Goal: Task Accomplishment & Management: Use online tool/utility

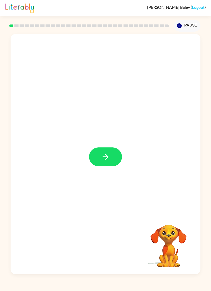
click at [111, 153] on button "button" at bounding box center [105, 157] width 33 height 19
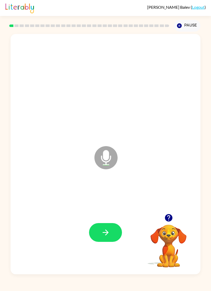
click at [116, 231] on button "button" at bounding box center [105, 232] width 33 height 19
click at [108, 233] on icon "button" at bounding box center [106, 233] width 6 height 6
click at [108, 238] on button "button" at bounding box center [105, 232] width 33 height 19
click at [102, 231] on icon "button" at bounding box center [105, 232] width 9 height 9
click at [108, 235] on icon "button" at bounding box center [105, 232] width 9 height 9
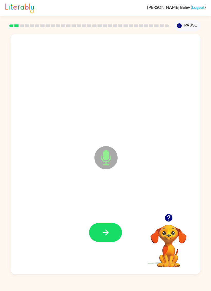
click at [116, 238] on button "button" at bounding box center [105, 232] width 33 height 19
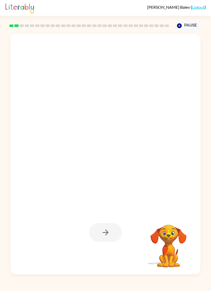
click at [101, 229] on div at bounding box center [105, 232] width 33 height 19
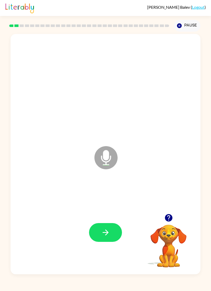
click at [118, 233] on button "button" at bounding box center [105, 232] width 33 height 19
click at [111, 233] on button "button" at bounding box center [105, 232] width 33 height 19
click at [107, 235] on icon "button" at bounding box center [105, 232] width 9 height 9
click at [106, 234] on icon "button" at bounding box center [105, 232] width 9 height 9
click at [112, 239] on button "button" at bounding box center [105, 232] width 33 height 19
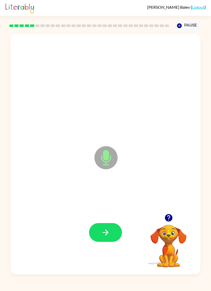
click at [118, 230] on button "button" at bounding box center [105, 232] width 33 height 19
click at [104, 231] on icon "button" at bounding box center [105, 232] width 9 height 9
click at [115, 236] on button "button" at bounding box center [105, 232] width 33 height 19
click at [113, 235] on button "button" at bounding box center [105, 232] width 33 height 19
click at [111, 230] on button "button" at bounding box center [105, 232] width 33 height 19
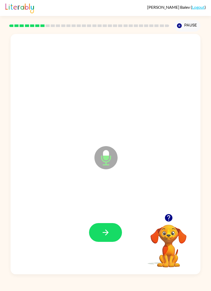
click at [107, 233] on icon "button" at bounding box center [106, 233] width 6 height 6
click at [109, 233] on icon "button" at bounding box center [105, 232] width 9 height 9
click at [109, 232] on icon "button" at bounding box center [105, 232] width 9 height 9
click at [110, 233] on button "button" at bounding box center [105, 232] width 33 height 19
click at [108, 231] on icon "button" at bounding box center [105, 232] width 9 height 9
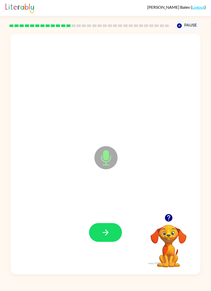
click at [113, 236] on button "button" at bounding box center [105, 232] width 33 height 19
click at [104, 240] on button "button" at bounding box center [105, 232] width 33 height 19
click at [168, 219] on icon "button" at bounding box center [168, 217] width 7 height 7
click at [114, 234] on button "button" at bounding box center [105, 232] width 33 height 19
click at [112, 234] on button "button" at bounding box center [105, 232] width 33 height 19
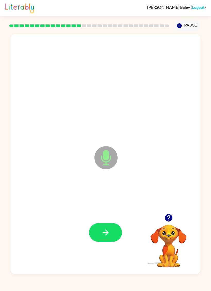
click at [109, 235] on icon "button" at bounding box center [105, 232] width 9 height 9
click at [110, 236] on icon "button" at bounding box center [105, 232] width 9 height 9
click at [110, 233] on icon "button" at bounding box center [105, 232] width 9 height 9
click at [118, 232] on button "button" at bounding box center [105, 232] width 33 height 19
click at [118, 232] on div at bounding box center [105, 232] width 33 height 19
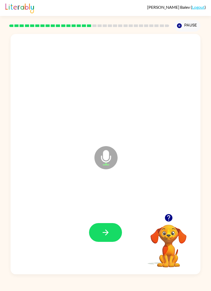
click at [116, 235] on button "button" at bounding box center [105, 232] width 33 height 19
click at [112, 233] on button "button" at bounding box center [105, 232] width 33 height 19
click at [112, 237] on button "button" at bounding box center [105, 232] width 33 height 19
click at [112, 230] on button "button" at bounding box center [105, 232] width 33 height 19
click at [109, 238] on button "button" at bounding box center [105, 232] width 33 height 19
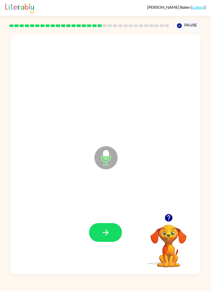
click at [106, 236] on icon "button" at bounding box center [105, 232] width 9 height 9
click at [96, 235] on button "button" at bounding box center [105, 232] width 33 height 19
click at [96, 233] on button "button" at bounding box center [105, 232] width 33 height 19
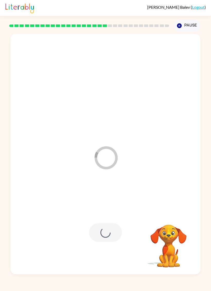
click at [102, 240] on div at bounding box center [105, 232] width 33 height 19
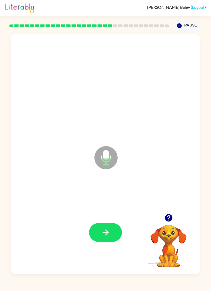
click at [101, 230] on icon "button" at bounding box center [105, 232] width 9 height 9
click at [102, 233] on icon "button" at bounding box center [105, 232] width 9 height 9
click at [166, 218] on icon "button" at bounding box center [168, 217] width 7 height 7
click at [103, 240] on button "button" at bounding box center [105, 232] width 33 height 19
click at [101, 236] on icon "button" at bounding box center [105, 232] width 9 height 9
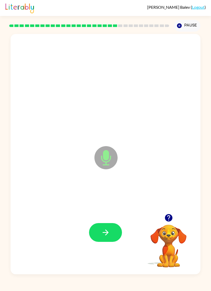
click at [101, 242] on button "button" at bounding box center [105, 232] width 33 height 19
click at [101, 239] on button "button" at bounding box center [105, 232] width 33 height 19
click at [104, 237] on icon "button" at bounding box center [105, 232] width 9 height 9
click at [103, 242] on button "button" at bounding box center [105, 232] width 33 height 19
click at [101, 234] on icon "button" at bounding box center [105, 232] width 9 height 9
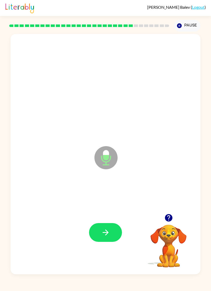
click at [98, 236] on button "button" at bounding box center [105, 232] width 33 height 19
click at [106, 239] on button "button" at bounding box center [105, 232] width 33 height 19
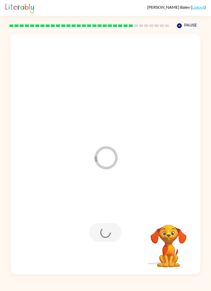
click at [3, 271] on div "Loader Your response is being sent to our graders Your browser must support pla…" at bounding box center [105, 153] width 211 height 243
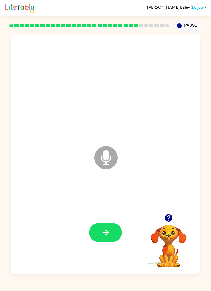
click at [113, 234] on button "button" at bounding box center [105, 232] width 33 height 19
click at [105, 242] on button "button" at bounding box center [105, 232] width 33 height 19
click at [110, 237] on icon "button" at bounding box center [105, 232] width 9 height 9
click at [107, 239] on button "button" at bounding box center [105, 232] width 33 height 19
click at [109, 232] on icon "button" at bounding box center [105, 232] width 9 height 9
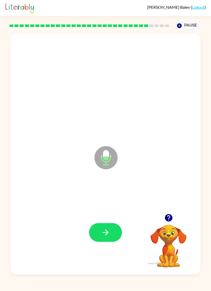
click at [111, 236] on button "button" at bounding box center [105, 232] width 33 height 19
click at [114, 234] on button "button" at bounding box center [105, 232] width 33 height 19
click at [169, 217] on icon "button" at bounding box center [168, 217] width 7 height 7
click at [106, 237] on icon "button" at bounding box center [105, 232] width 9 height 9
click at [107, 237] on icon "button" at bounding box center [105, 232] width 9 height 9
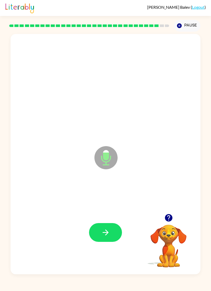
click at [111, 231] on button "button" at bounding box center [105, 232] width 33 height 19
click at [110, 236] on icon "button" at bounding box center [105, 232] width 9 height 9
click at [112, 236] on button "button" at bounding box center [105, 232] width 33 height 19
click at [110, 236] on icon "button" at bounding box center [105, 232] width 9 height 9
